Goal: Task Accomplishment & Management: Use online tool/utility

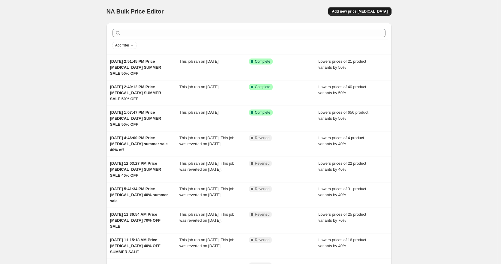
click at [341, 11] on button "Add new price [MEDICAL_DATA]" at bounding box center [359, 11] width 63 height 8
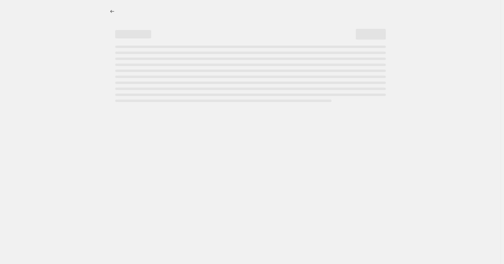
select select "percentage"
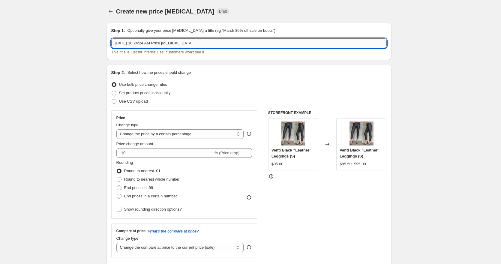
click at [224, 42] on input "[DATE] 10:24:24 AM Price [MEDICAL_DATA]" at bounding box center [248, 43] width 275 height 10
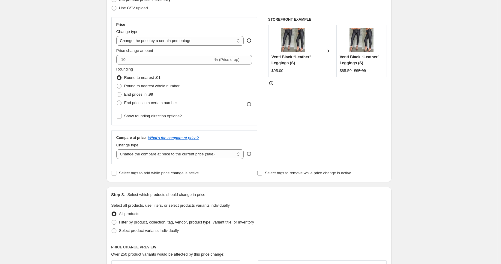
scroll to position [120, 0]
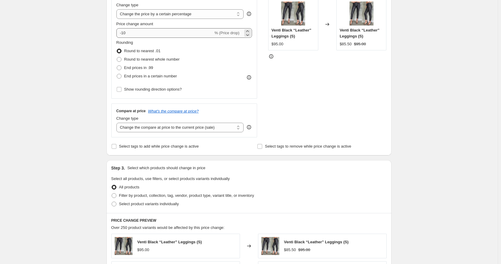
type input "[DATE] 10:24:24 AM Price [MEDICAL_DATA] SUMMER SALE 50% OFF"
click at [125, 32] on input "-10" at bounding box center [164, 33] width 97 height 10
type input "-50"
click at [85, 104] on div "Create new price [MEDICAL_DATA]. This page is ready Create new price [MEDICAL_D…" at bounding box center [249, 175] width 498 height 591
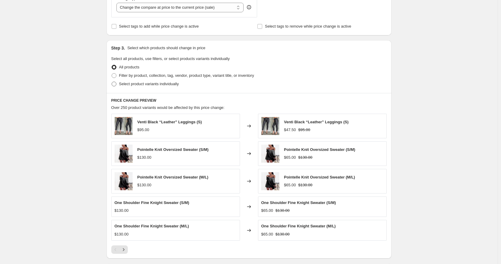
click at [127, 86] on span "Select product variants individually" at bounding box center [149, 84] width 60 height 4
click at [112, 82] on input "Select product variants individually" at bounding box center [112, 82] width 0 height 0
radio input "true"
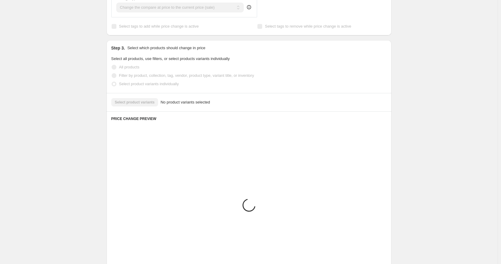
scroll to position [203, 0]
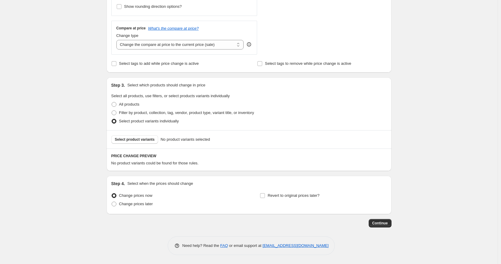
click at [130, 102] on span "All products" at bounding box center [129, 104] width 20 height 4
click at [112, 102] on input "All products" at bounding box center [112, 102] width 0 height 0
radio input "true"
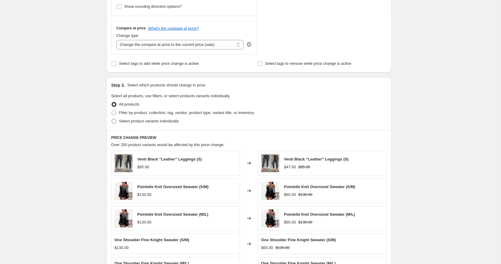
click at [129, 123] on span "Select product variants individually" at bounding box center [149, 121] width 60 height 4
click at [112, 119] on input "Select product variants individually" at bounding box center [112, 119] width 0 height 0
radio input "true"
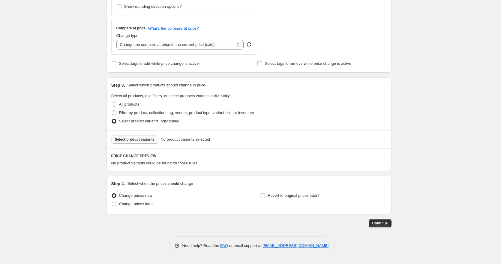
click at [132, 141] on span "Select product variants" at bounding box center [135, 139] width 40 height 5
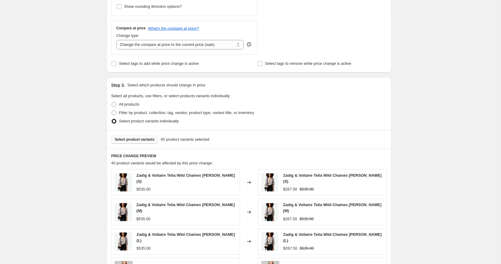
click at [143, 140] on span "Select product variants" at bounding box center [135, 139] width 40 height 5
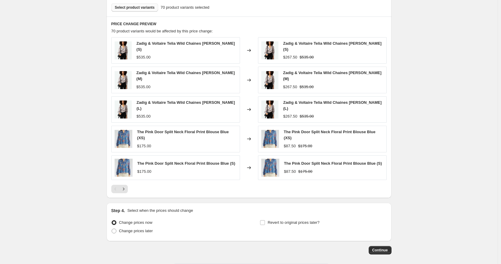
scroll to position [356, 0]
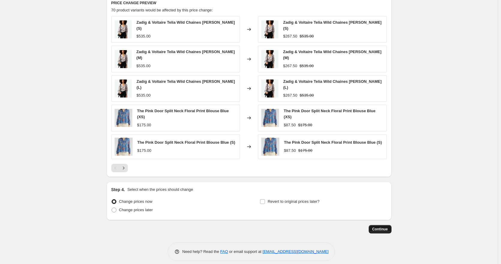
click at [385, 227] on span "Continue" at bounding box center [380, 229] width 16 height 5
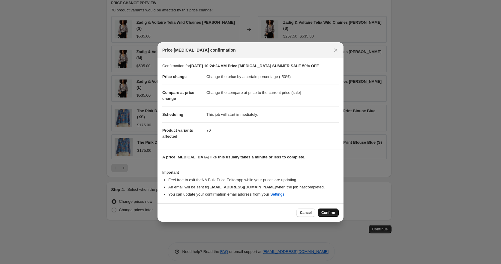
click at [329, 211] on span "Confirm" at bounding box center [328, 212] width 14 height 5
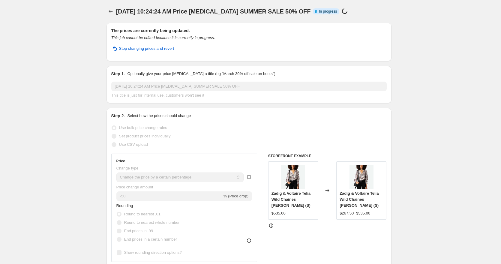
select select "percentage"
